Goal: Task Accomplishment & Management: Manage account settings

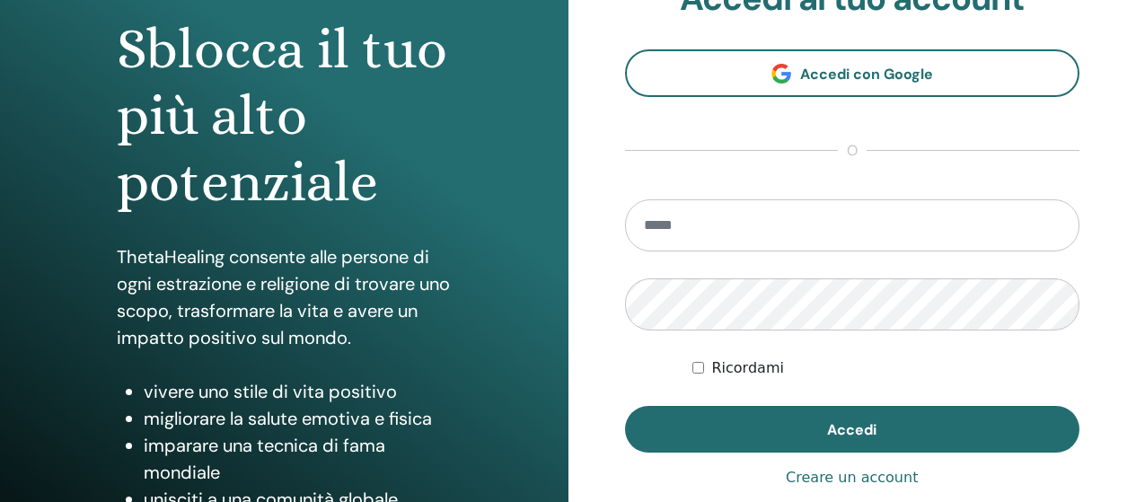
scroll to position [359, 0]
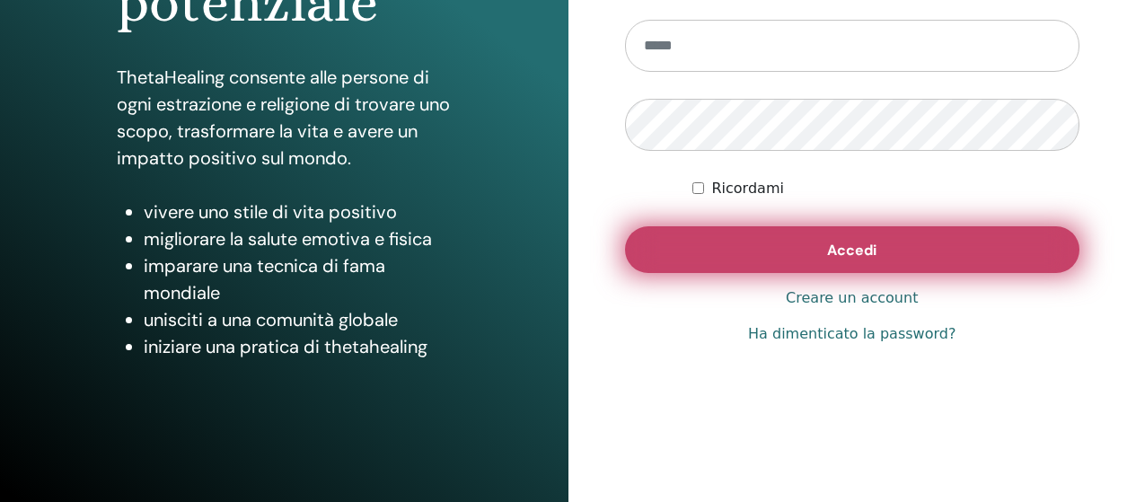
type input "**********"
click at [746, 249] on button "Accedi" at bounding box center [852, 249] width 455 height 47
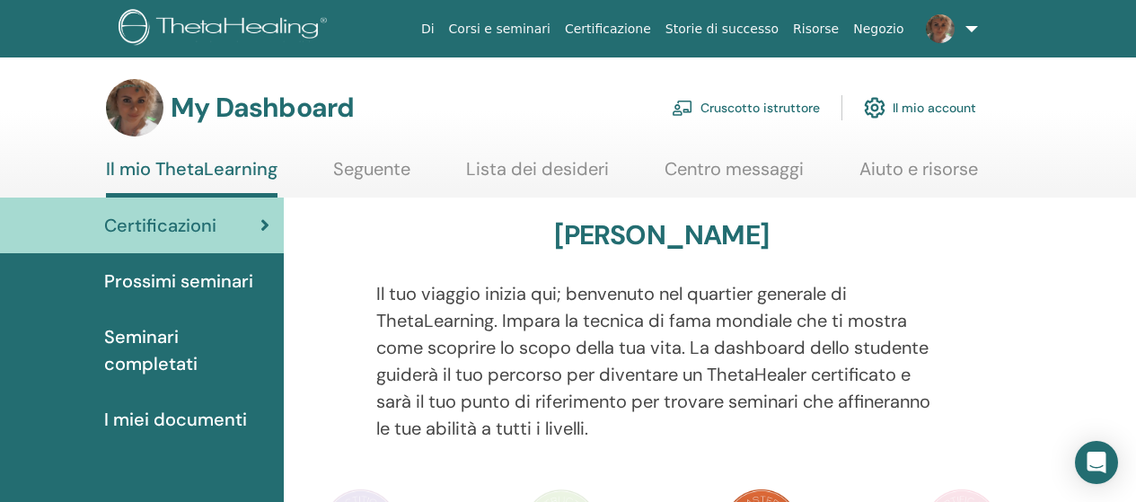
click at [713, 101] on link "Cruscotto istruttore" at bounding box center [746, 108] width 148 height 40
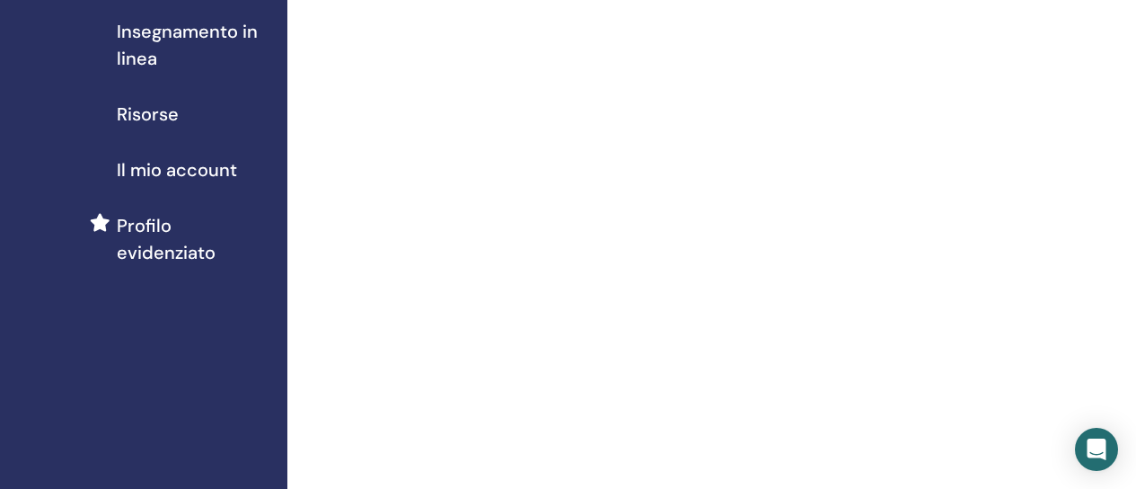
scroll to position [90, 0]
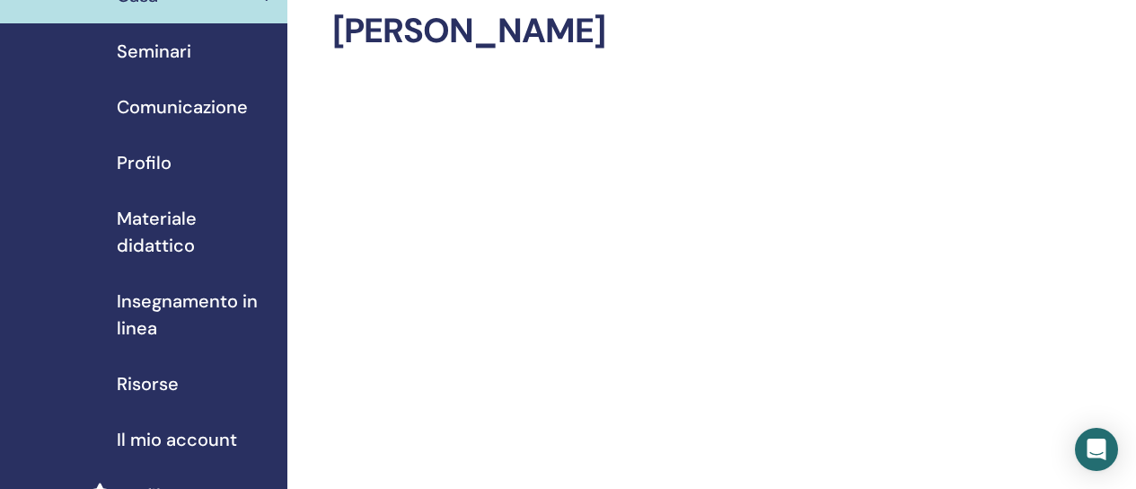
click at [190, 96] on span "Comunicazione" at bounding box center [182, 106] width 131 height 27
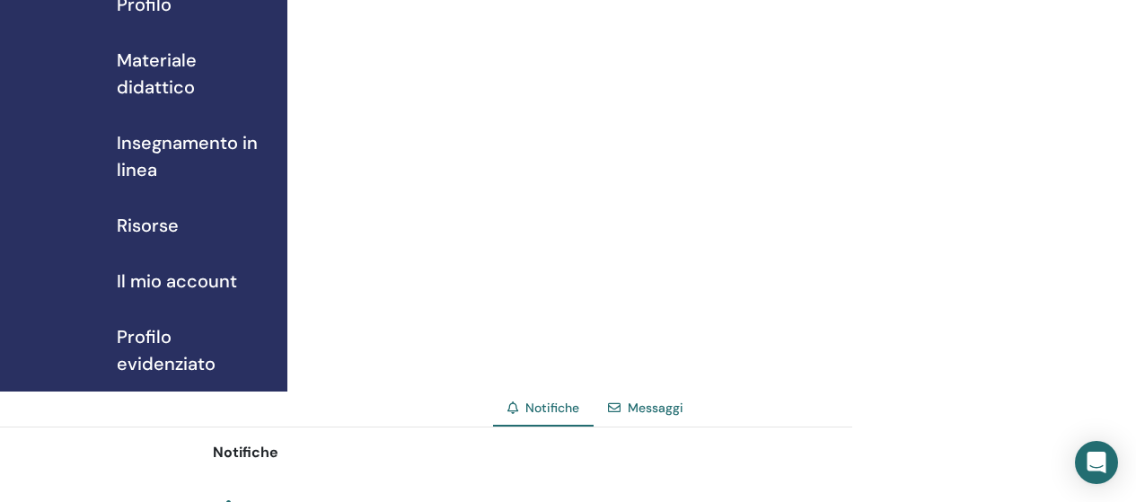
scroll to position [269, 0]
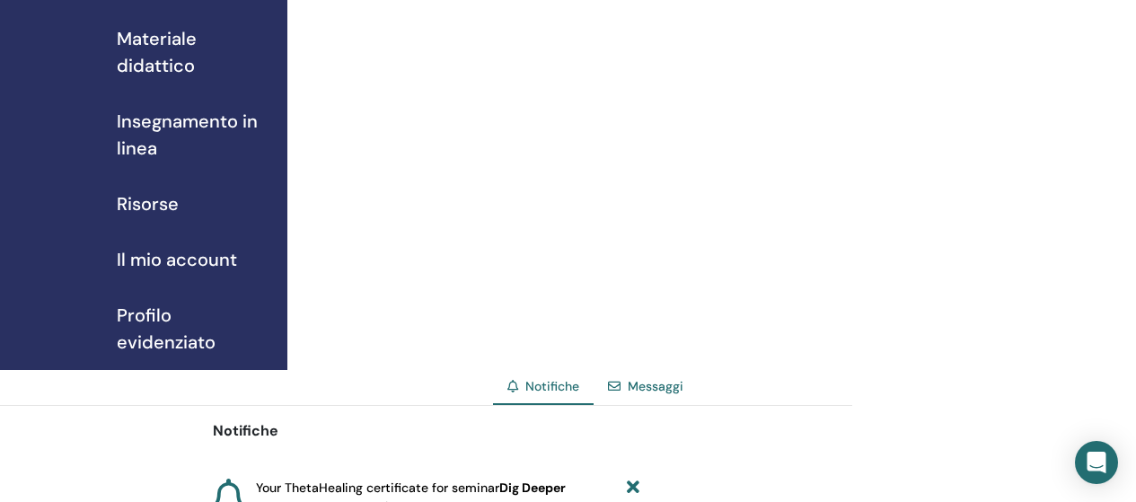
click at [181, 269] on span "Il mio account" at bounding box center [177, 259] width 120 height 27
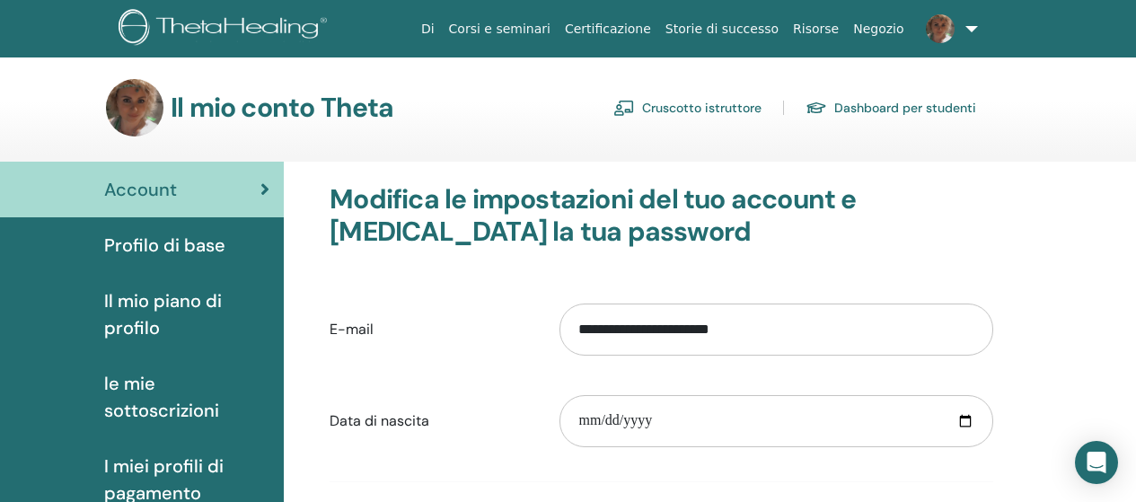
click at [177, 244] on span "Profilo di base" at bounding box center [164, 245] width 121 height 27
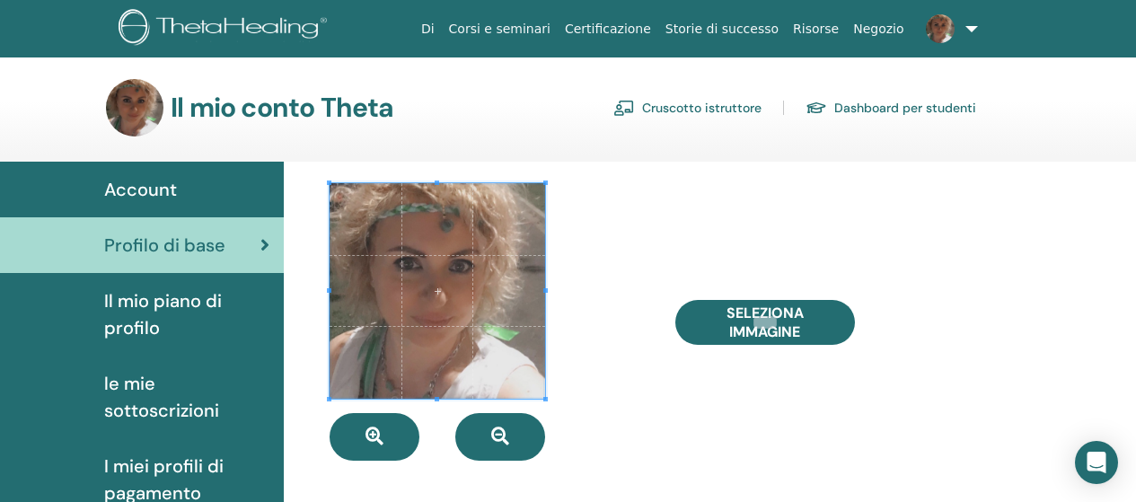
click at [153, 297] on span "Il mio piano di profilo" at bounding box center [186, 314] width 165 height 54
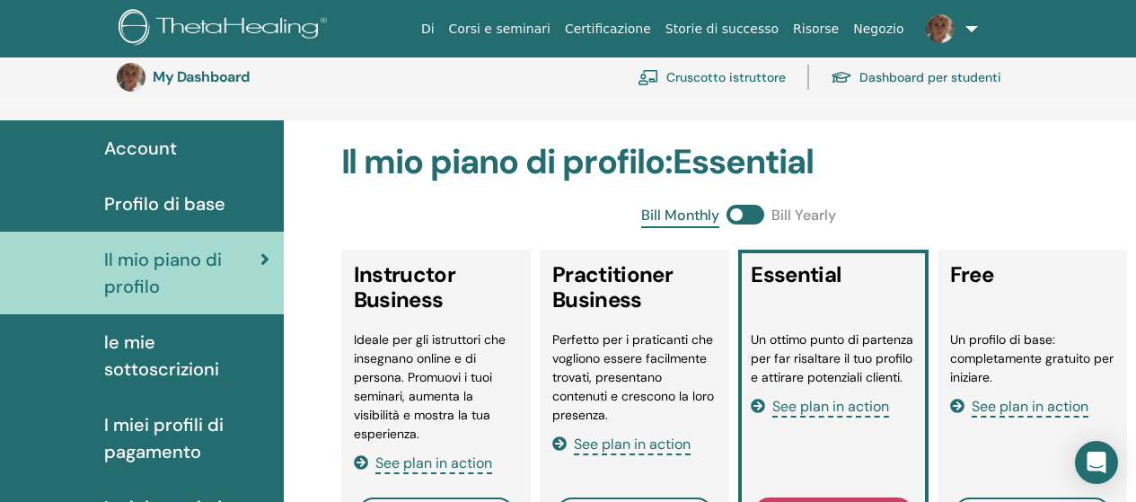
scroll to position [219, 0]
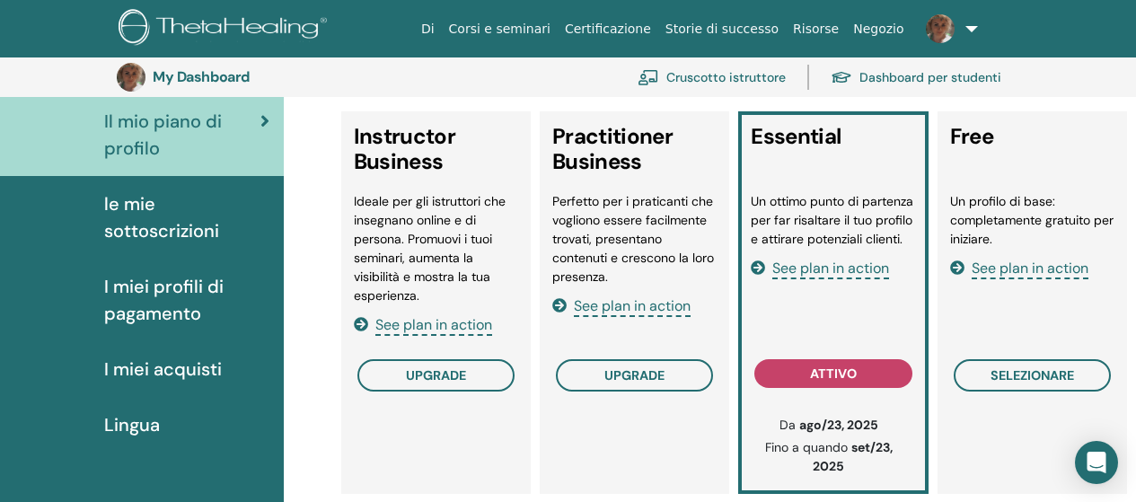
click at [824, 266] on span "See plan in action" at bounding box center [830, 269] width 117 height 21
click at [657, 301] on span "See plan in action" at bounding box center [632, 306] width 117 height 21
click at [431, 323] on span "See plan in action" at bounding box center [433, 325] width 117 height 21
click at [154, 234] on span "le mie sottoscrizioni" at bounding box center [186, 217] width 165 height 54
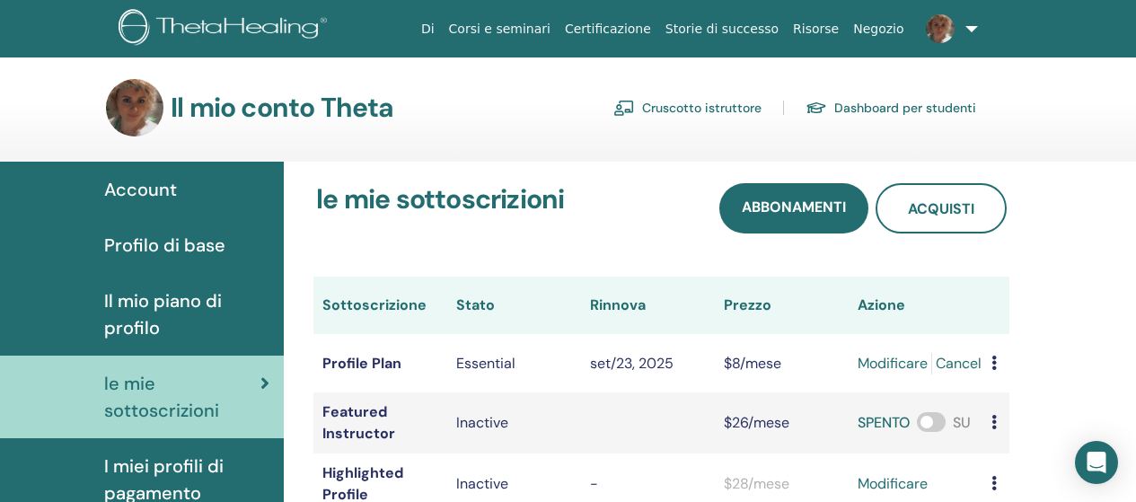
click at [969, 17] on link at bounding box center [949, 28] width 74 height 57
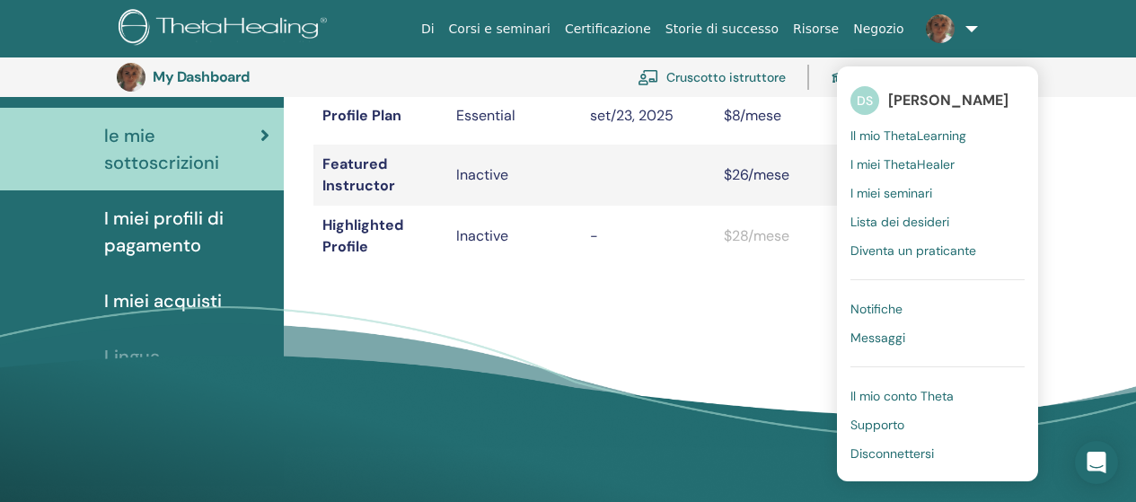
scroll to position [399, 0]
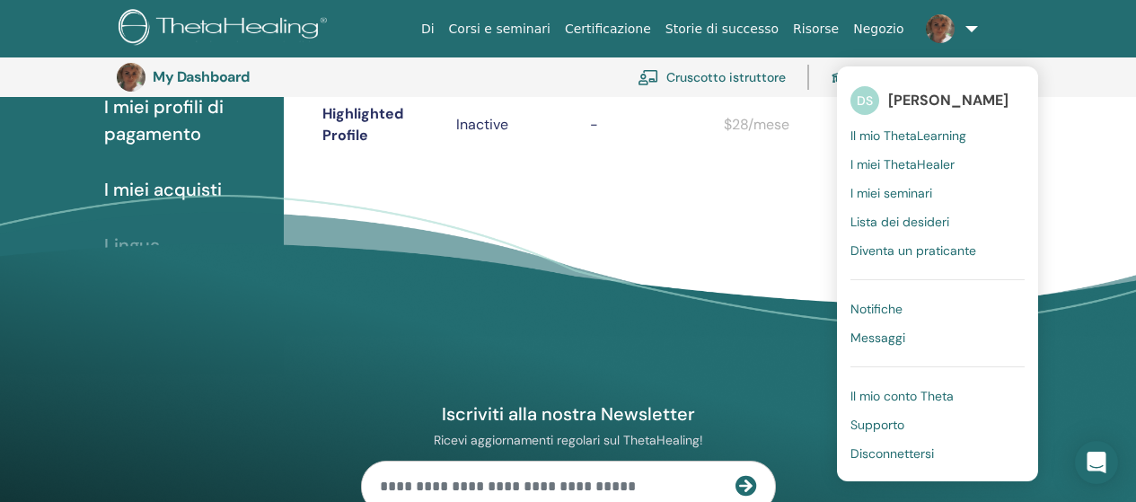
click at [183, 188] on span "I miei acquisti" at bounding box center [163, 189] width 118 height 27
